Goal: Task Accomplishment & Management: Complete application form

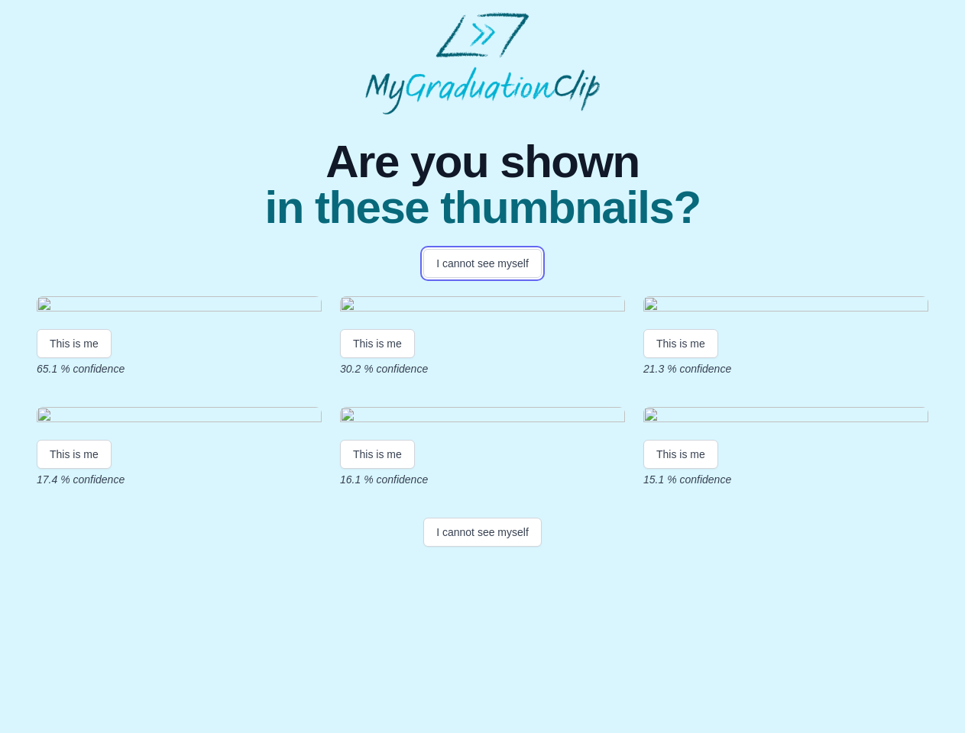
click at [482, 263] on button "I cannot see myself" at bounding box center [482, 263] width 118 height 29
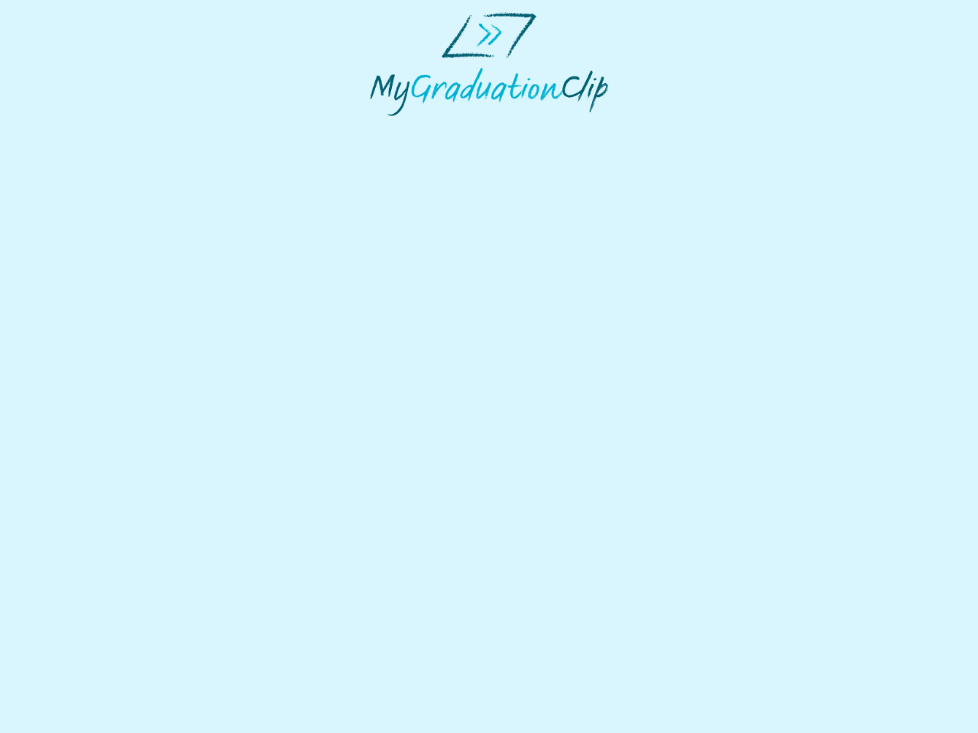
click at [74, 128] on html at bounding box center [489, 64] width 978 height 128
click at [380, 128] on html at bounding box center [489, 64] width 978 height 128
click at [684, 128] on html at bounding box center [489, 64] width 978 height 128
click at [74, 128] on html at bounding box center [489, 64] width 978 height 128
click at [380, 128] on html at bounding box center [489, 64] width 978 height 128
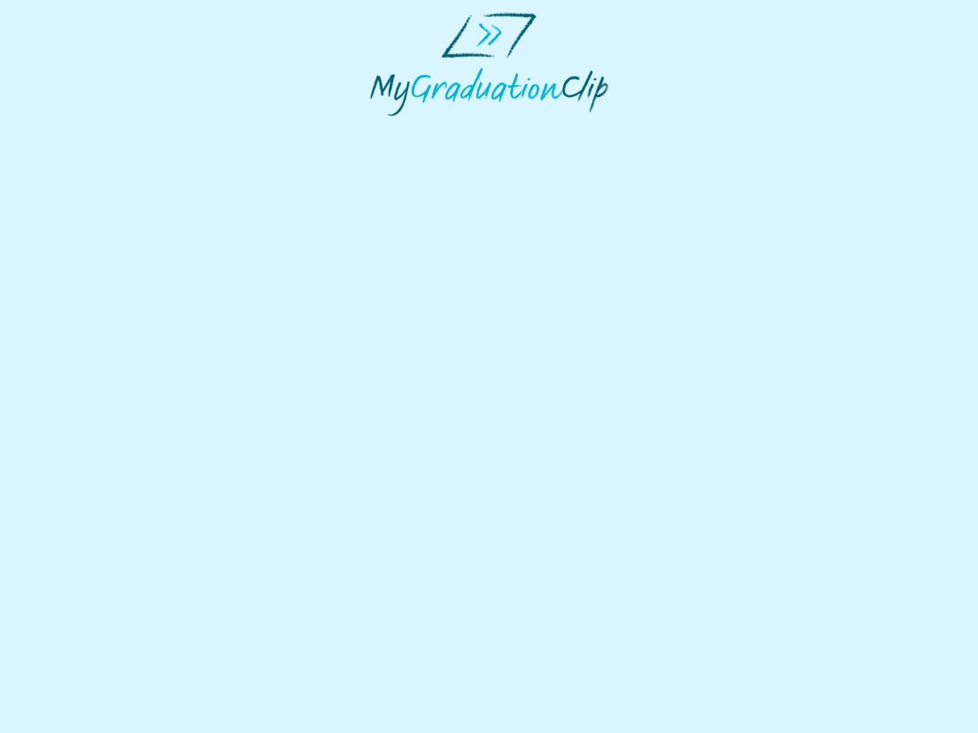
click at [684, 128] on html at bounding box center [489, 64] width 978 height 128
